Goal: Information Seeking & Learning: Check status

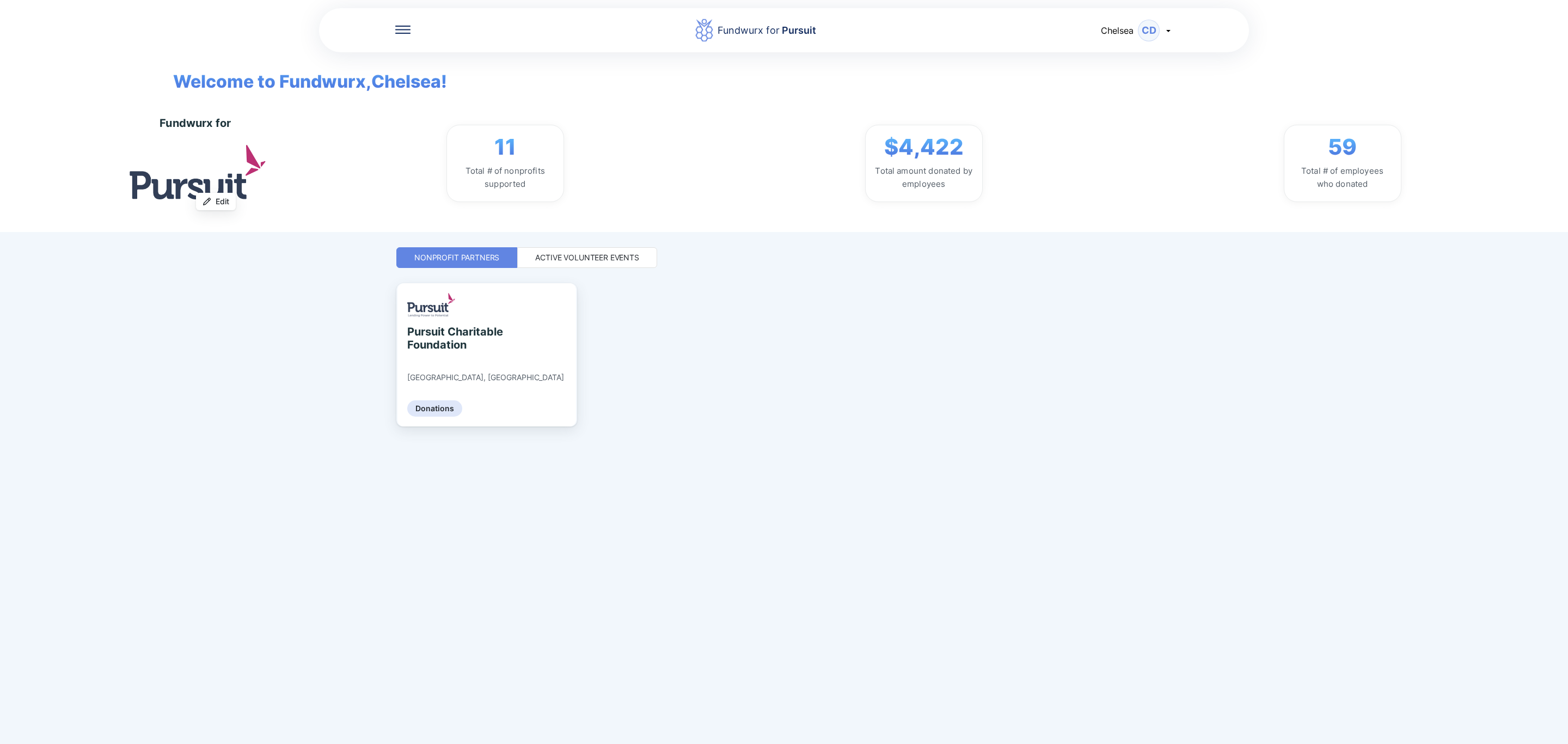
click at [643, 260] on div "Active Volunteer Events" at bounding box center [587, 258] width 140 height 21
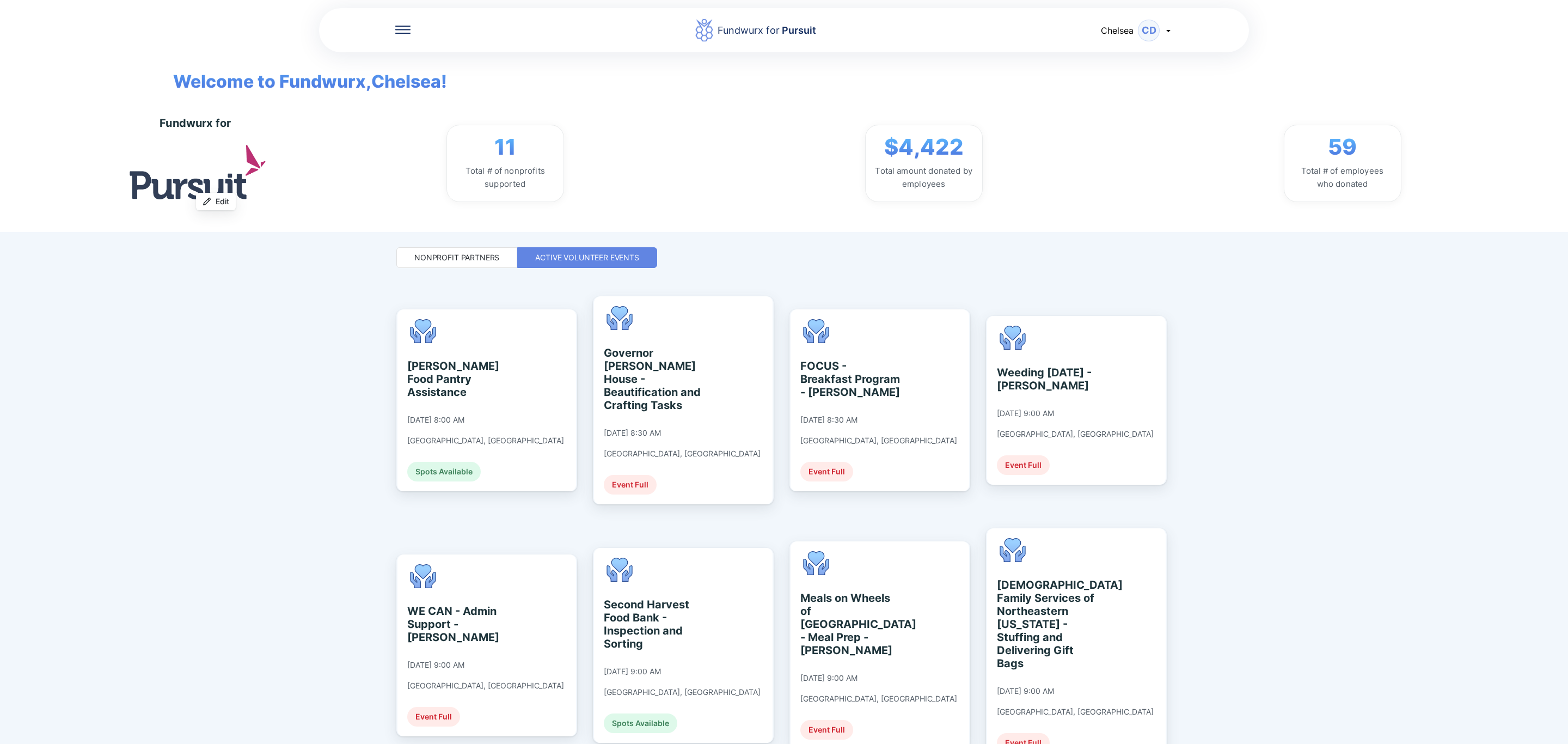
click at [459, 259] on div "Nonprofit Partners" at bounding box center [456, 258] width 85 height 11
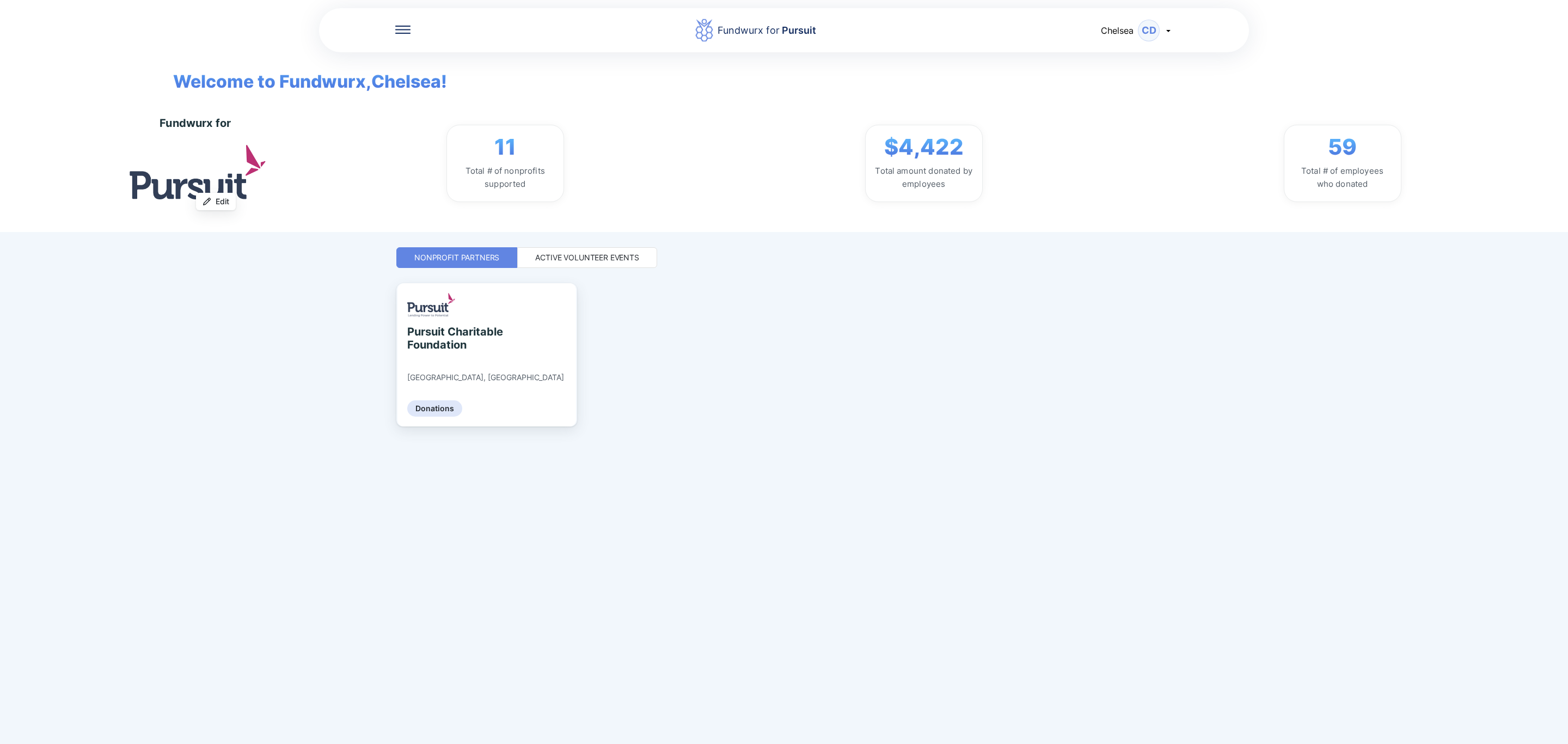
click at [399, 26] on icon at bounding box center [402, 29] width 15 height 8
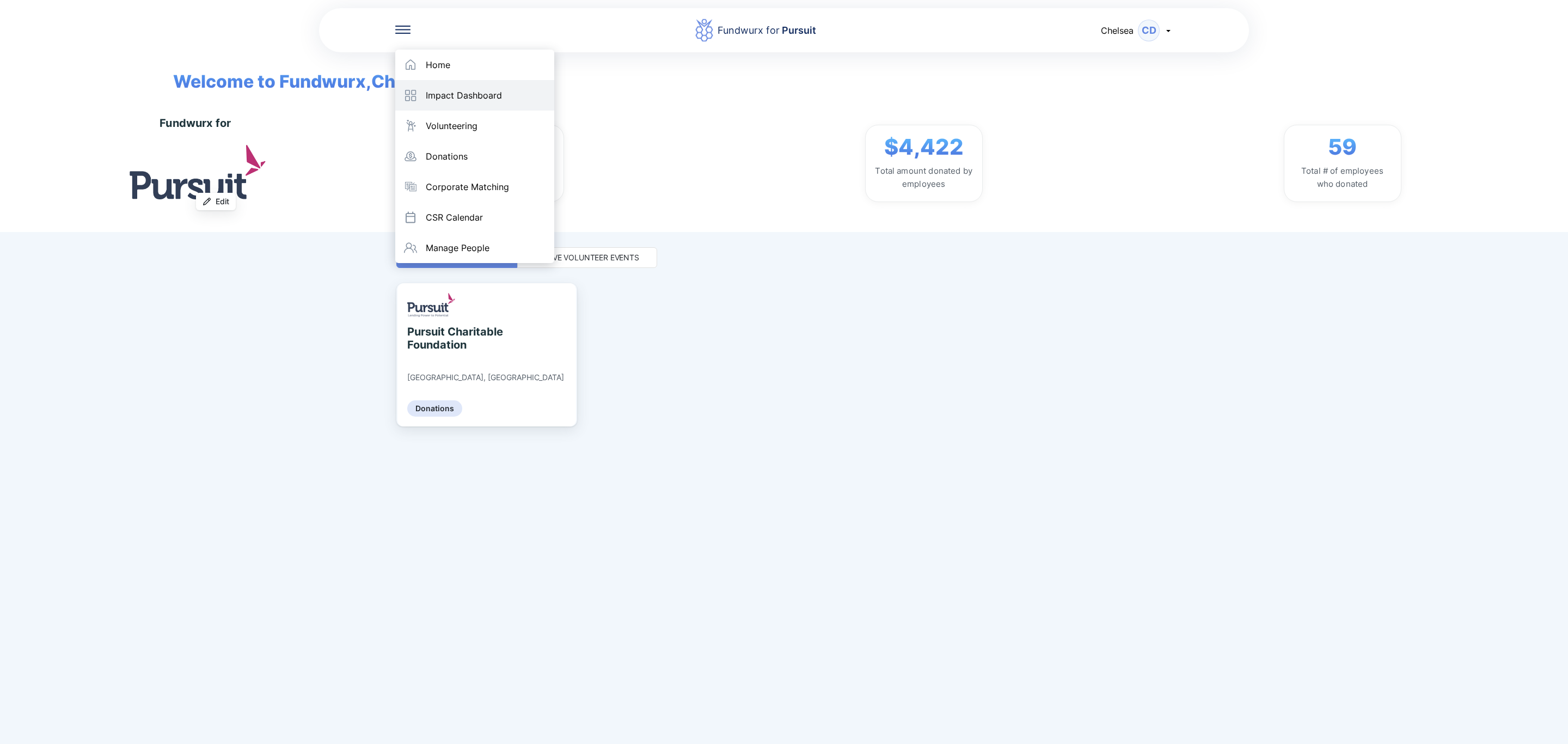
click at [430, 99] on div "Impact Dashboard" at bounding box center [464, 96] width 76 height 11
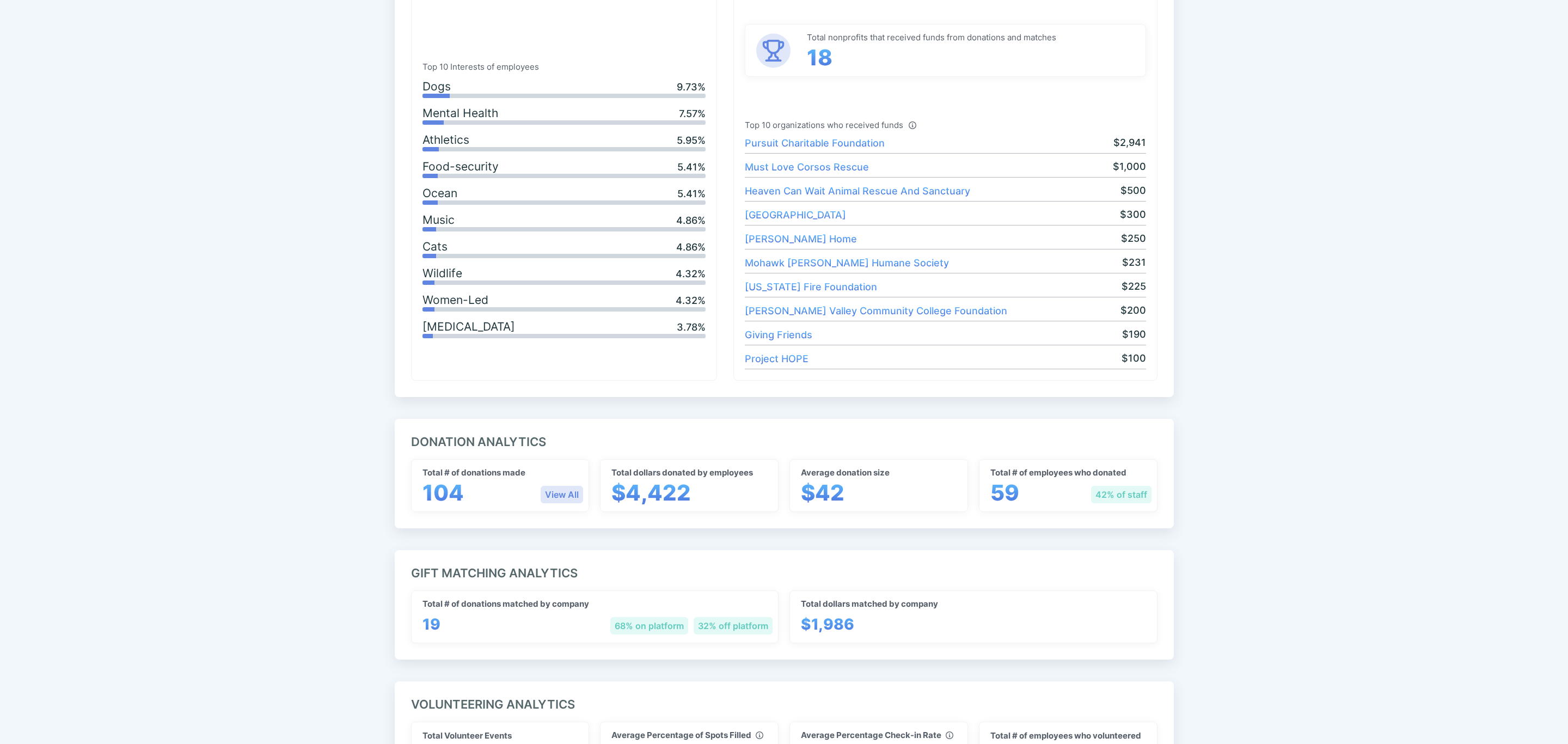
scroll to position [490, 0]
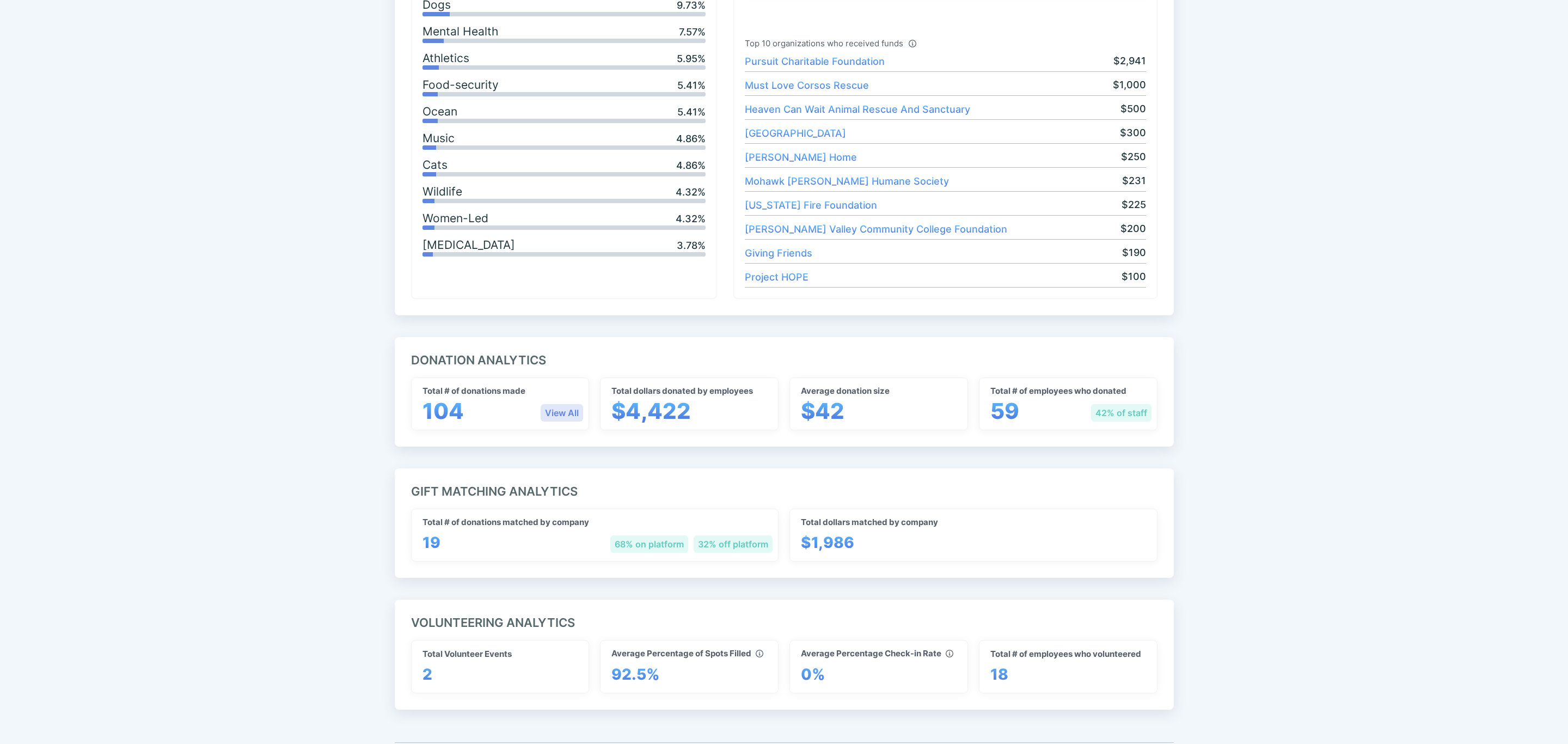
click at [557, 412] on div "View All" at bounding box center [562, 413] width 42 height 17
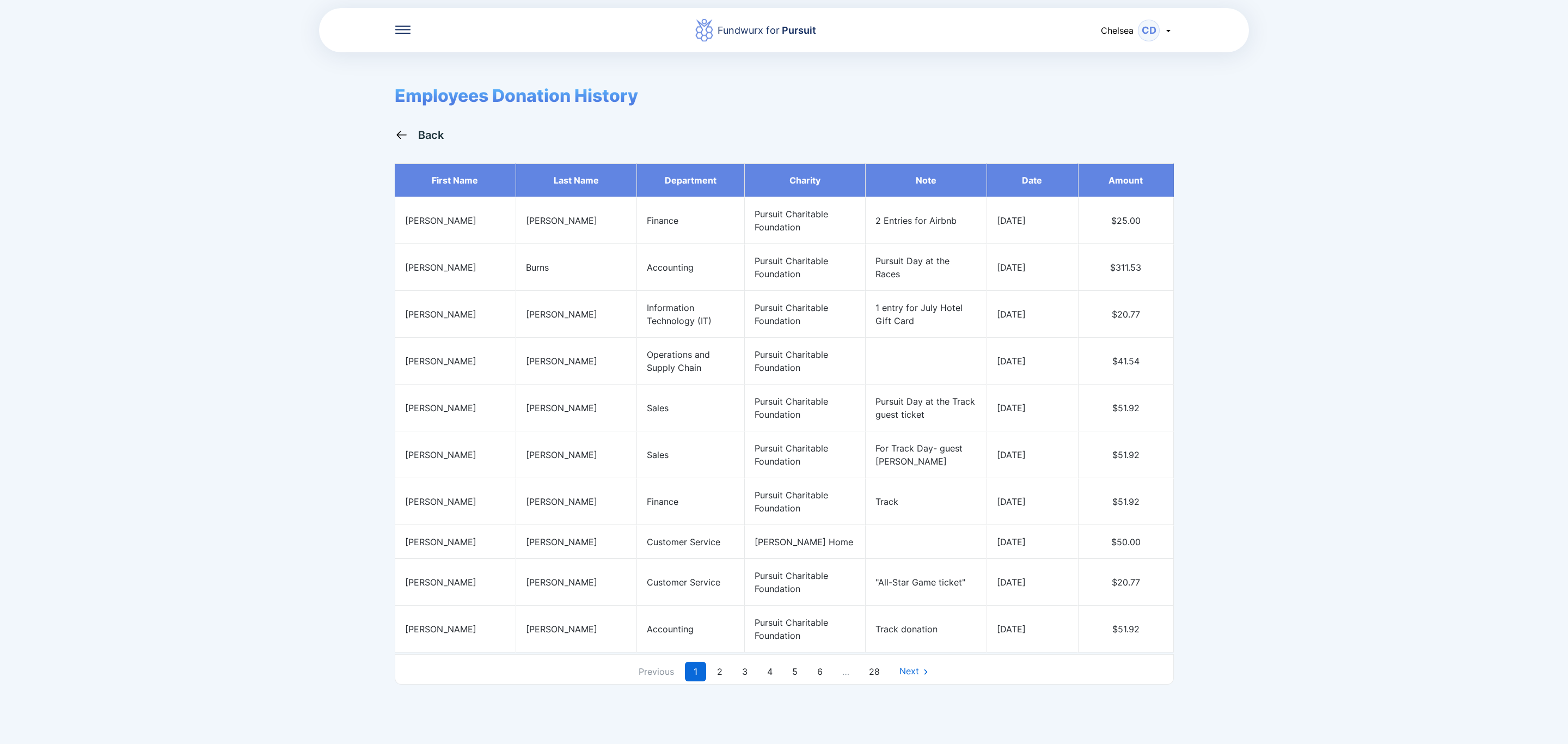
click at [423, 140] on div "Back" at bounding box center [431, 135] width 26 height 13
